Goal: Check status: Check status

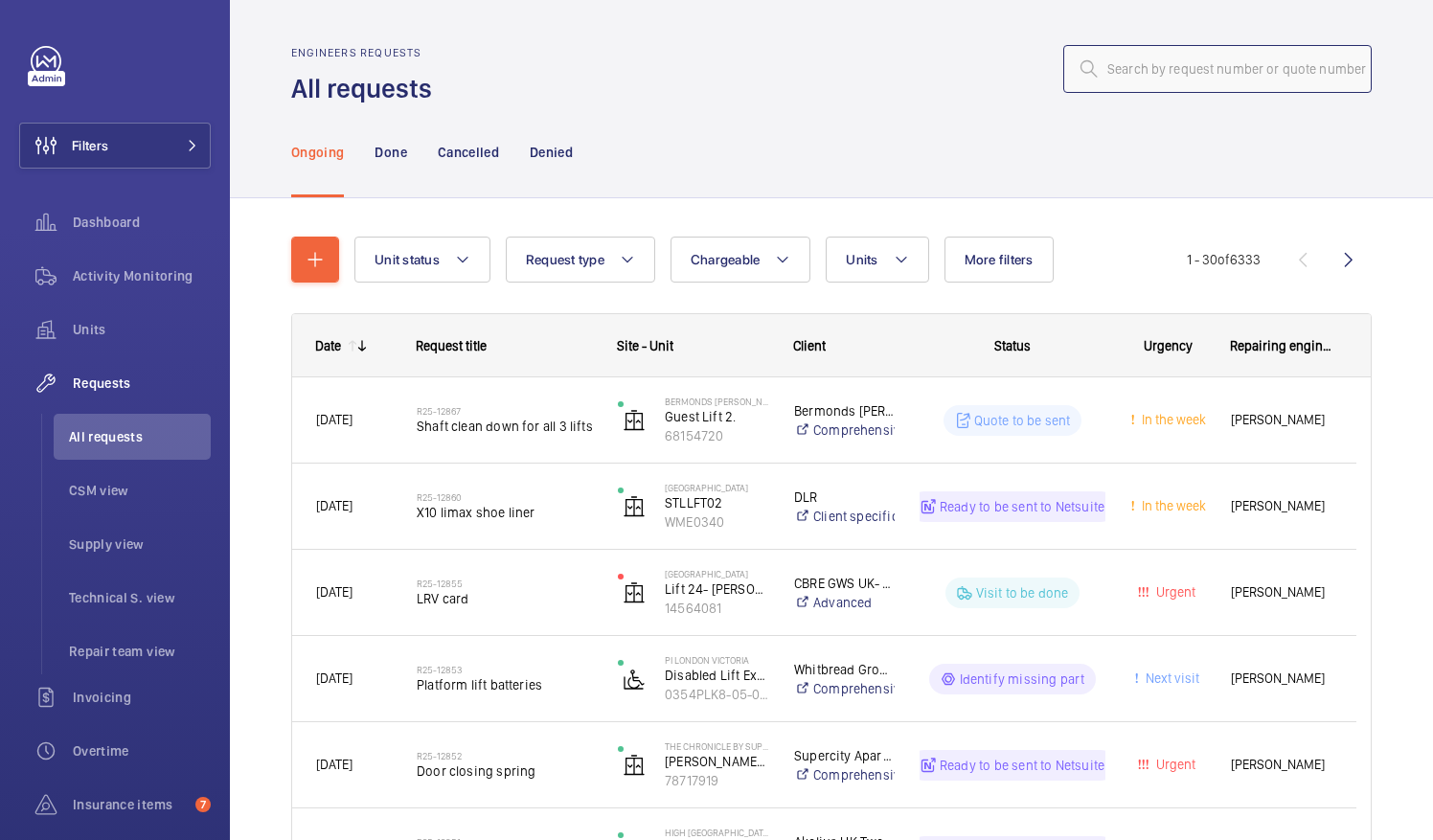
click at [1115, 78] on input "text" at bounding box center [1218, 69] width 309 height 48
paste input "R25-11901"
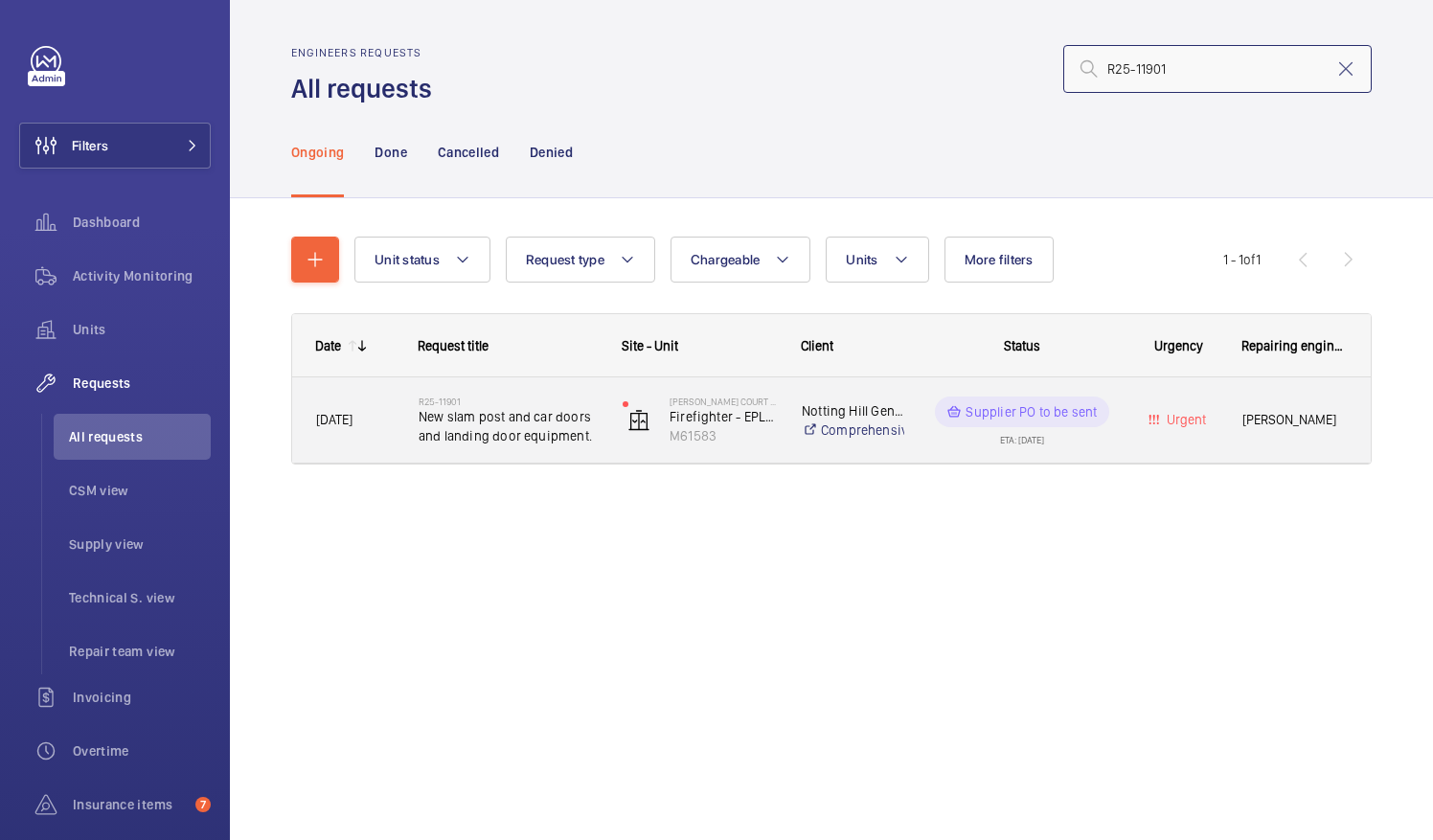
type input "R25-11901"
click at [494, 431] on span "New slam post and car doors and landing door equipment." at bounding box center [508, 425] width 179 height 38
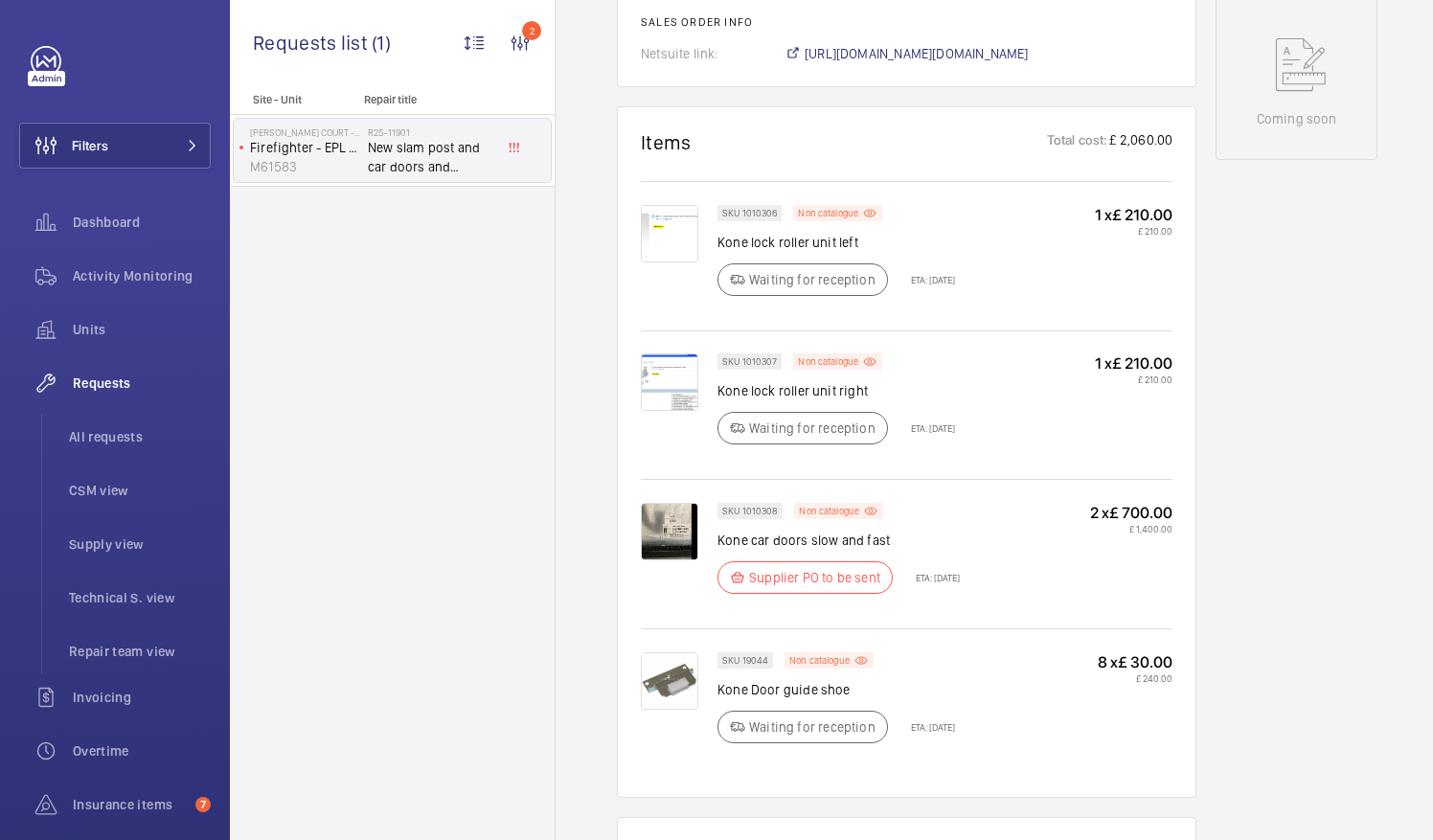
scroll to position [1149, 0]
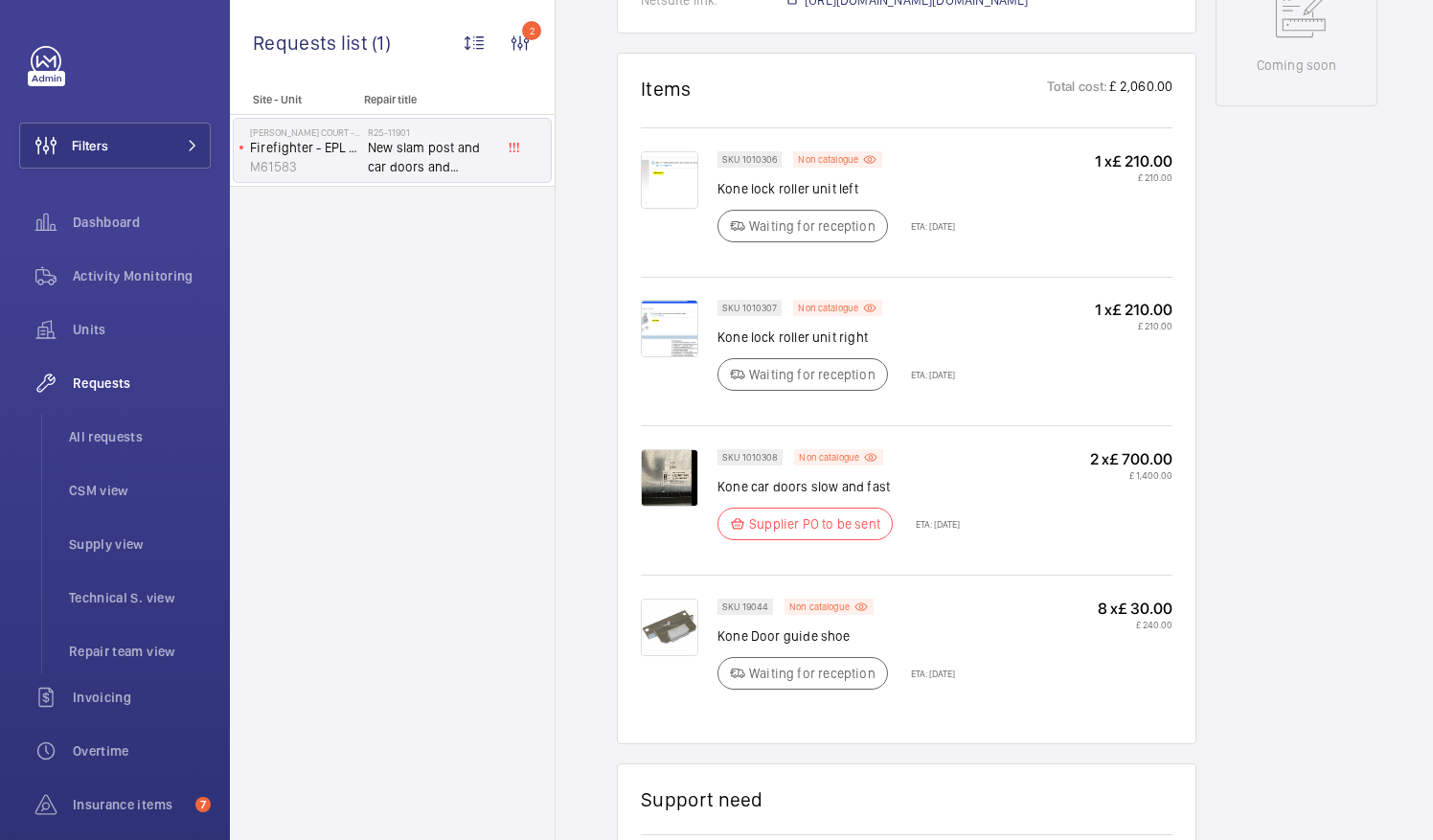
click at [666, 477] on img at bounding box center [669, 477] width 57 height 57
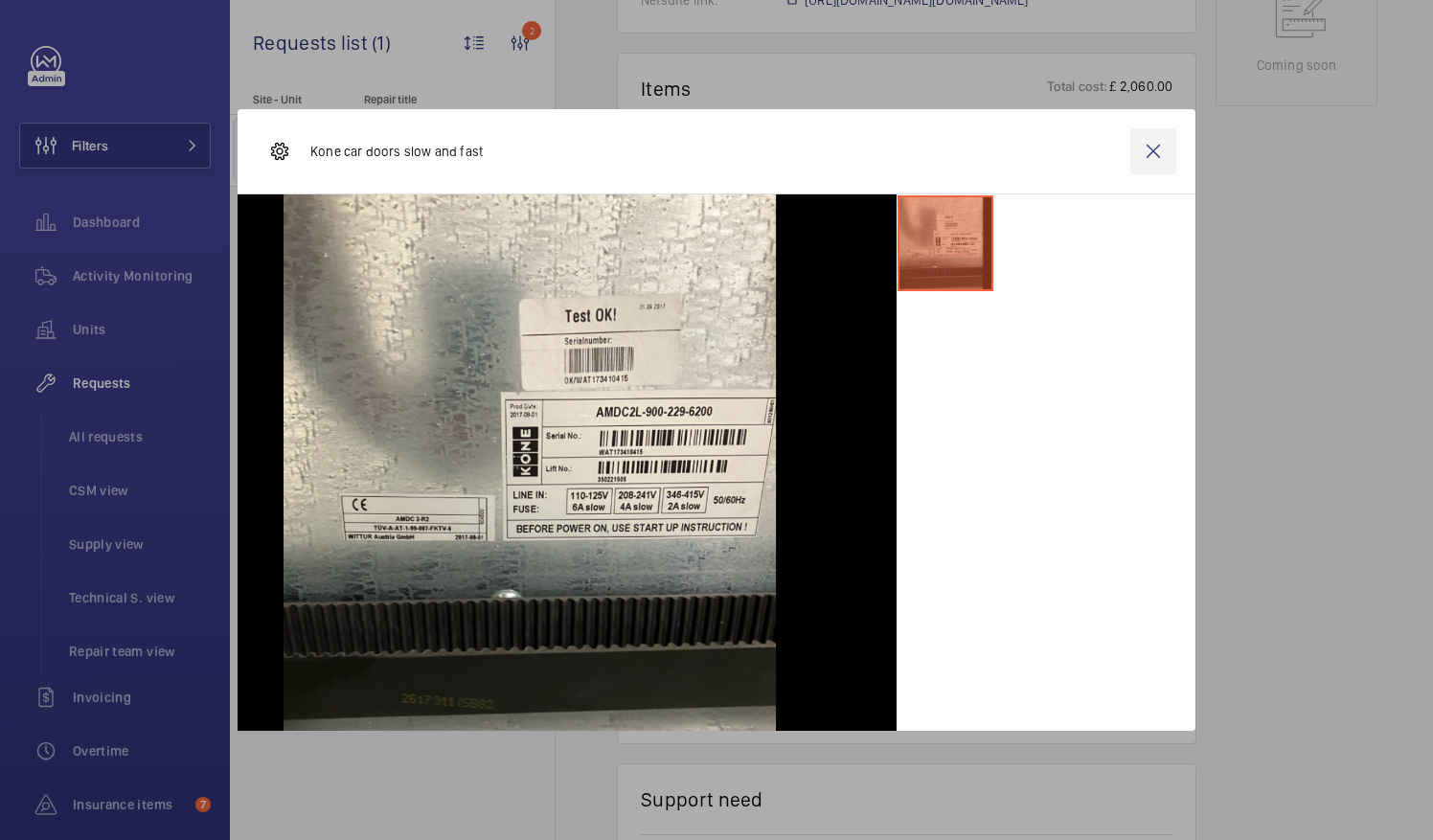
click at [1157, 147] on wm-front-icon-button at bounding box center [1153, 151] width 46 height 46
